Goal: Communication & Community: Answer question/provide support

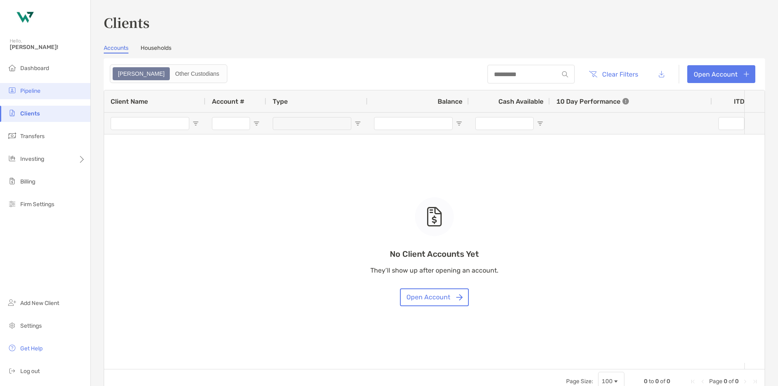
click at [59, 92] on li "Pipeline" at bounding box center [45, 91] width 90 height 16
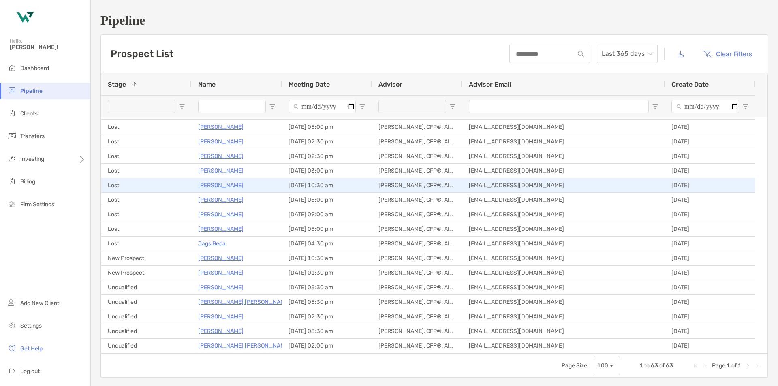
scroll to position [445, 0]
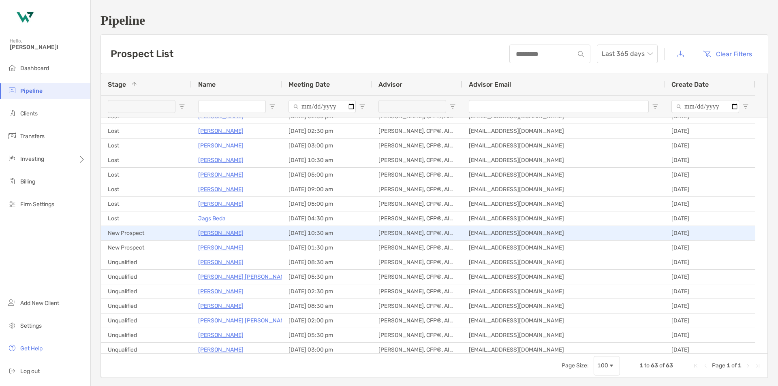
click at [215, 232] on p "[PERSON_NAME]" at bounding box center [220, 233] width 45 height 10
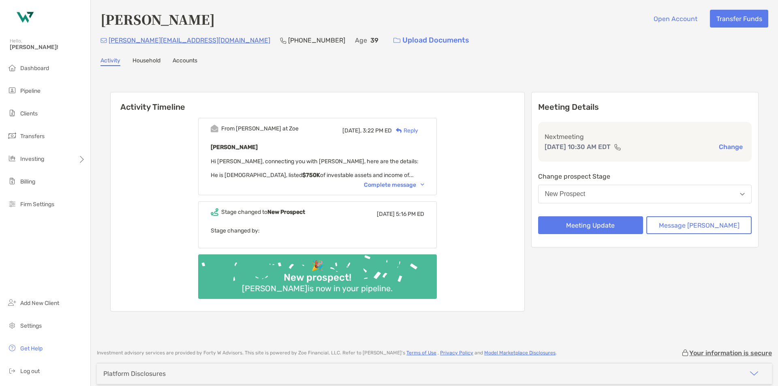
click at [418, 129] on div "Reply" at bounding box center [405, 130] width 26 height 9
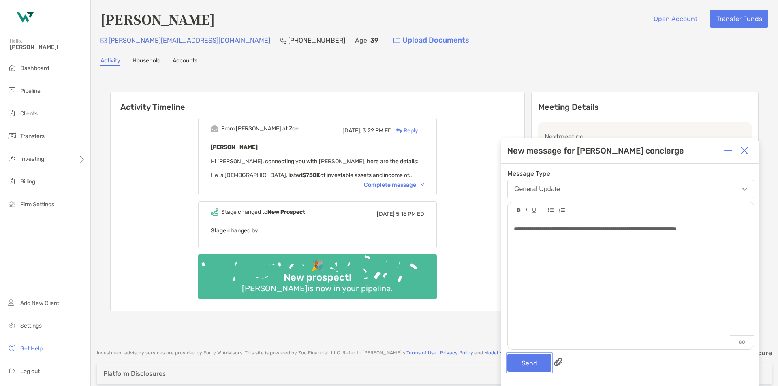
click at [531, 359] on button "Send" at bounding box center [529, 363] width 44 height 18
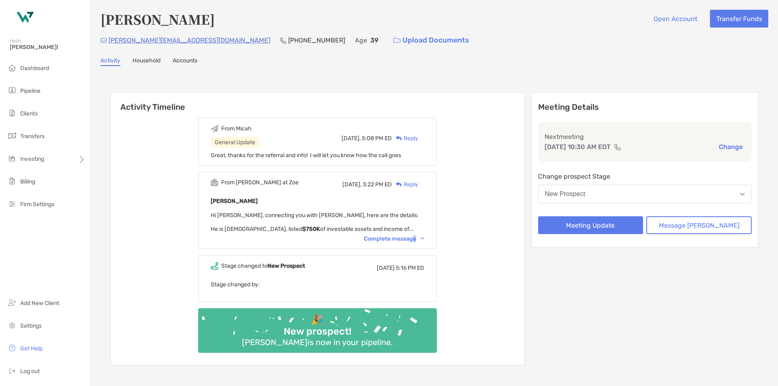
click at [424, 236] on div "Complete message" at bounding box center [394, 238] width 60 height 7
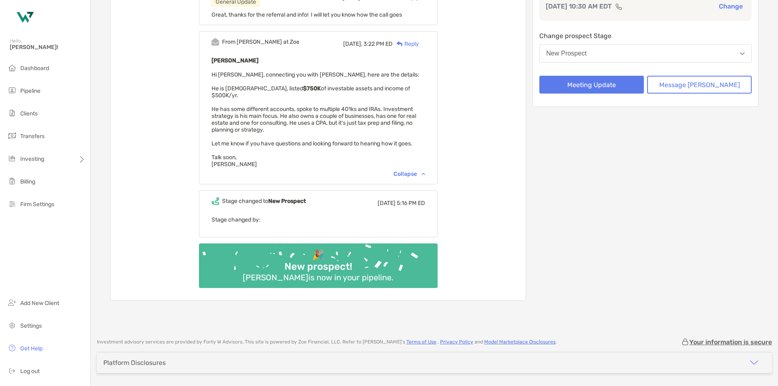
scroll to position [160, 0]
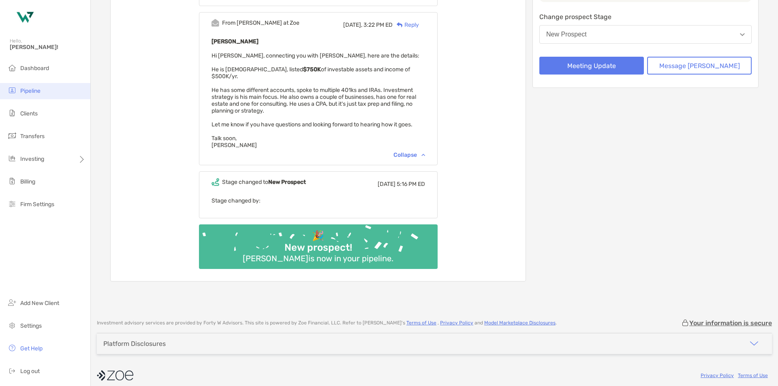
click at [47, 85] on li "Pipeline" at bounding box center [45, 91] width 90 height 16
